Goal: Information Seeking & Learning: Learn about a topic

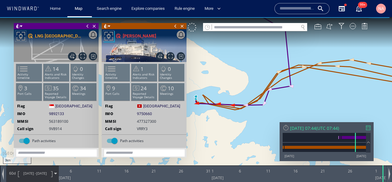
drag, startPoint x: 231, startPoint y: 79, endPoint x: 240, endPoint y: 78, distance: 9.3
click at [239, 78] on canvas "Map" at bounding box center [196, 96] width 392 height 158
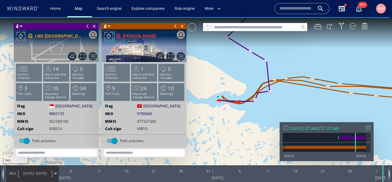
drag, startPoint x: 240, startPoint y: 78, endPoint x: 237, endPoint y: 90, distance: 12.9
click at [237, 89] on canvas "Map" at bounding box center [196, 96] width 392 height 158
